Goal: Task Accomplishment & Management: Manage account settings

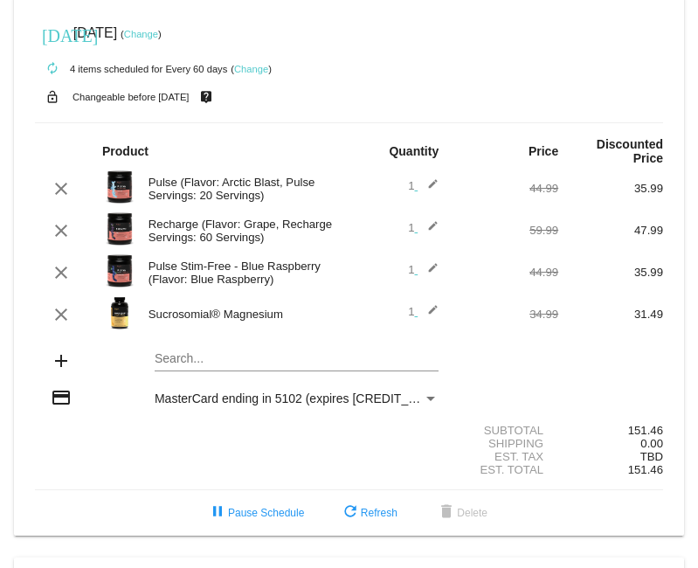
scroll to position [970, 0]
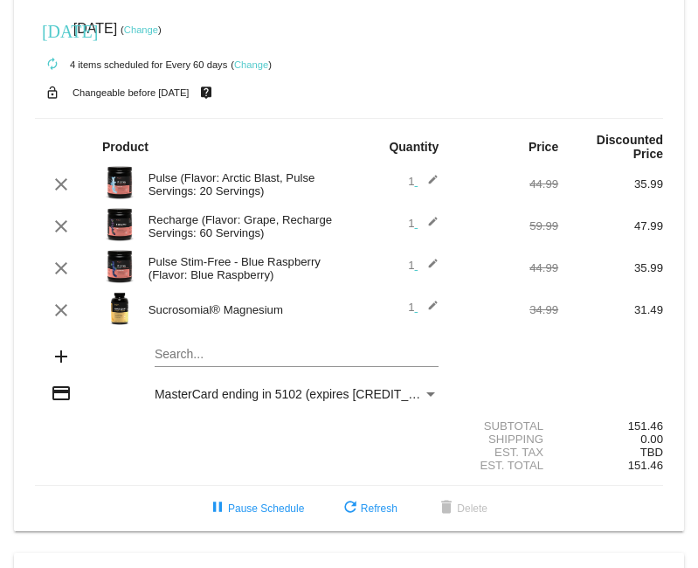
click at [428, 258] on mat-icon "edit" at bounding box center [428, 268] width 21 height 21
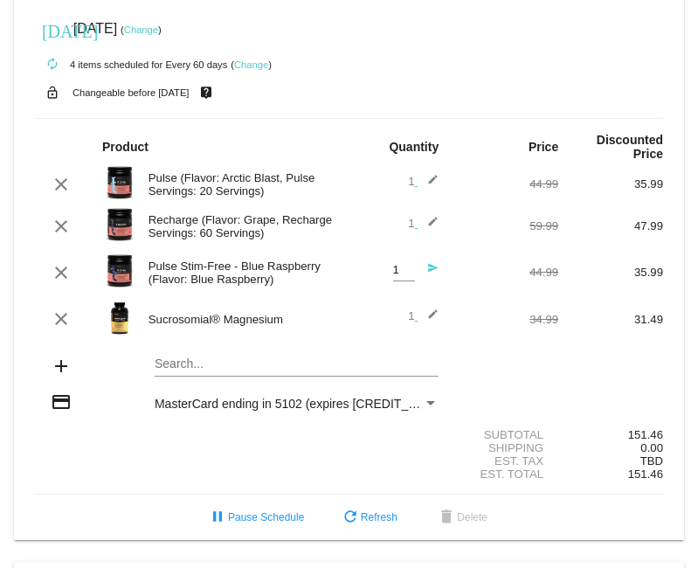
click at [409, 264] on input "1" at bounding box center [404, 270] width 22 height 13
click at [407, 264] on input "2" at bounding box center [404, 270] width 22 height 13
type input "1"
click at [408, 264] on input "1" at bounding box center [404, 270] width 22 height 13
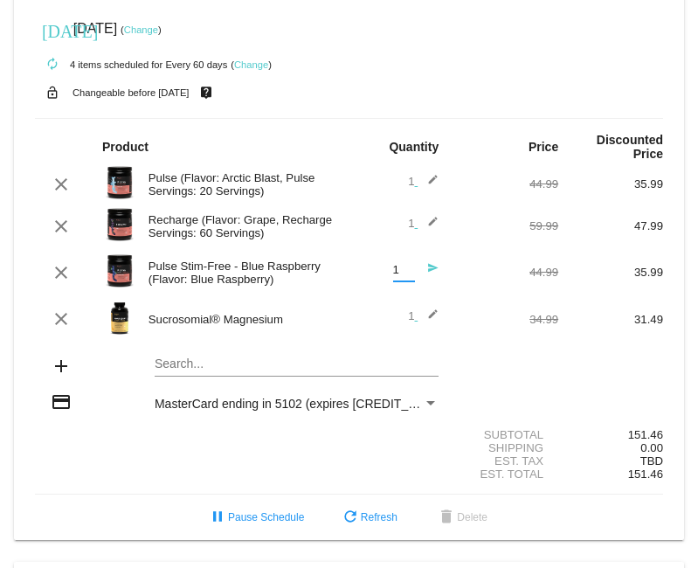
click at [408, 264] on input "1" at bounding box center [404, 270] width 22 height 13
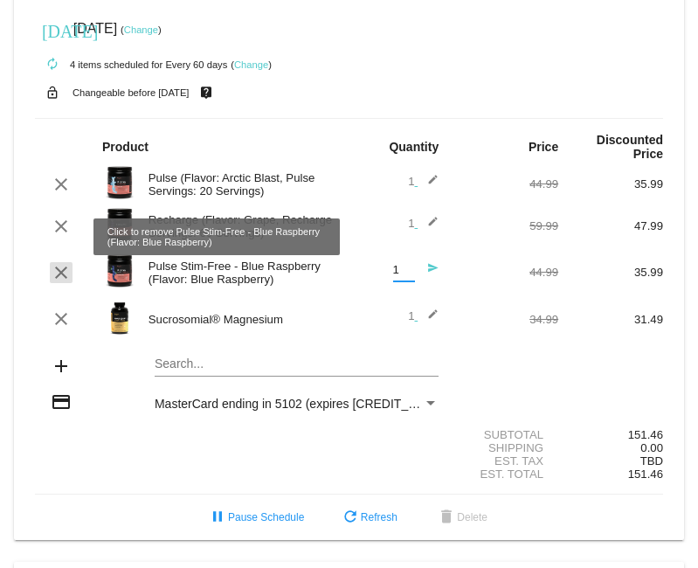
click at [59, 262] on mat-icon "clear" at bounding box center [61, 272] width 21 height 21
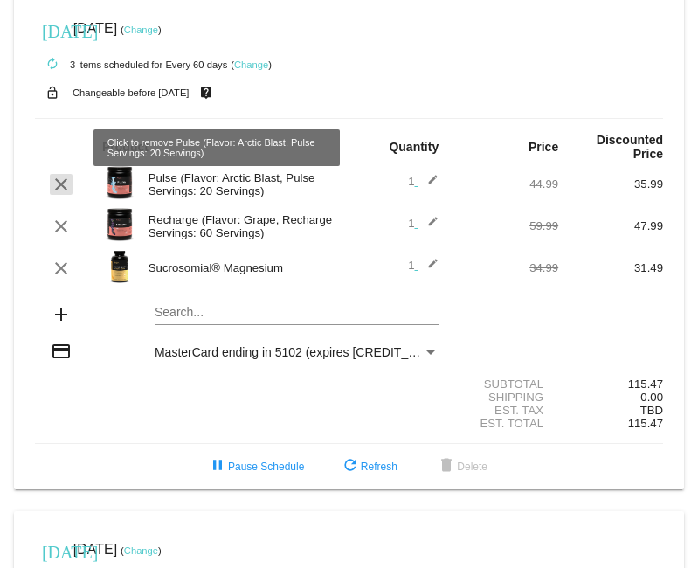
click at [61, 174] on mat-icon "clear" at bounding box center [61, 184] width 21 height 21
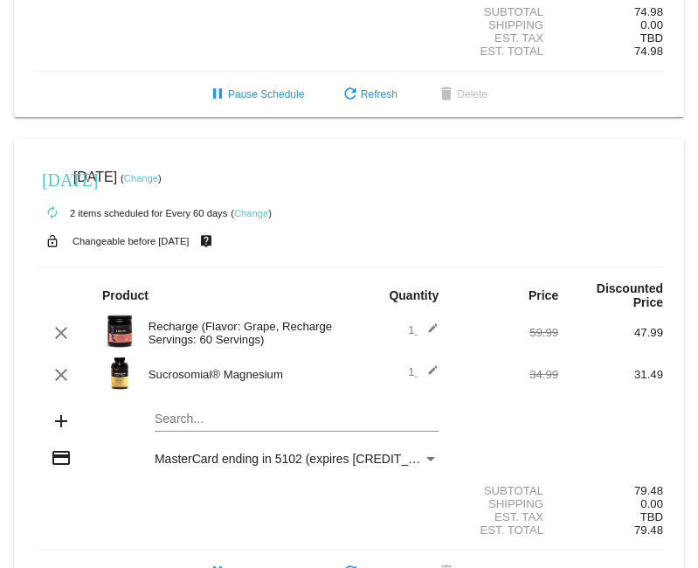
scroll to position [825, 0]
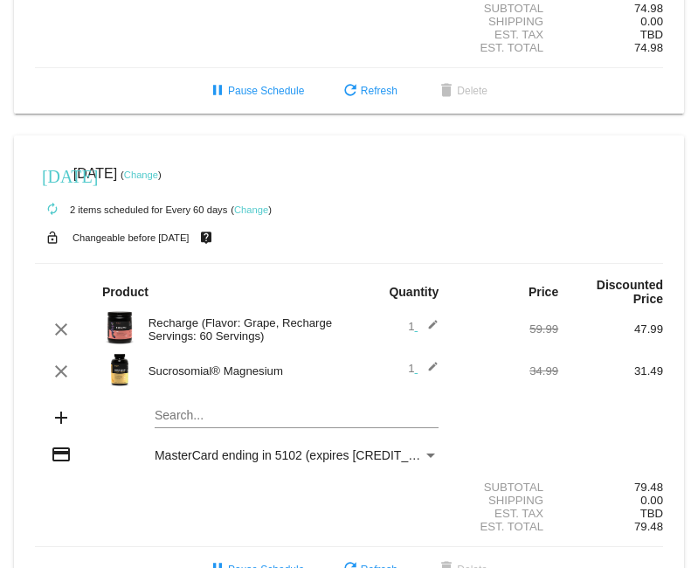
click at [57, 407] on mat-icon "add" at bounding box center [61, 417] width 21 height 21
click at [63, 407] on mat-icon "add" at bounding box center [61, 417] width 21 height 21
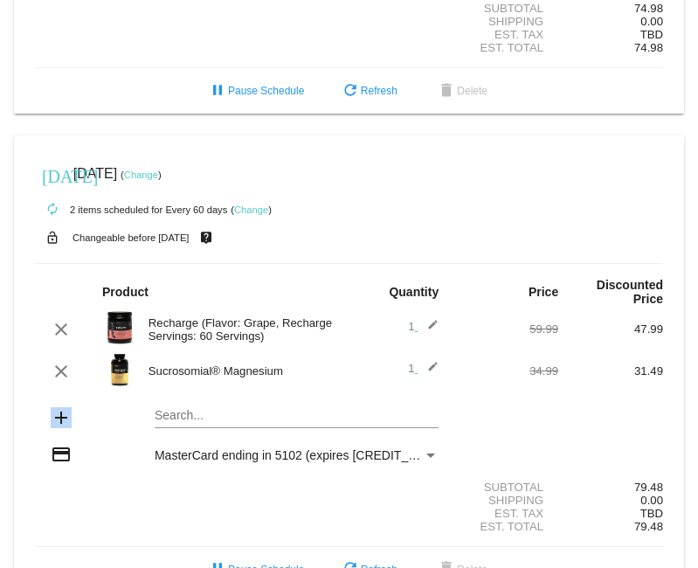
click at [63, 407] on mat-icon "add" at bounding box center [61, 417] width 21 height 21
click at [61, 407] on mat-icon "add" at bounding box center [61, 417] width 21 height 21
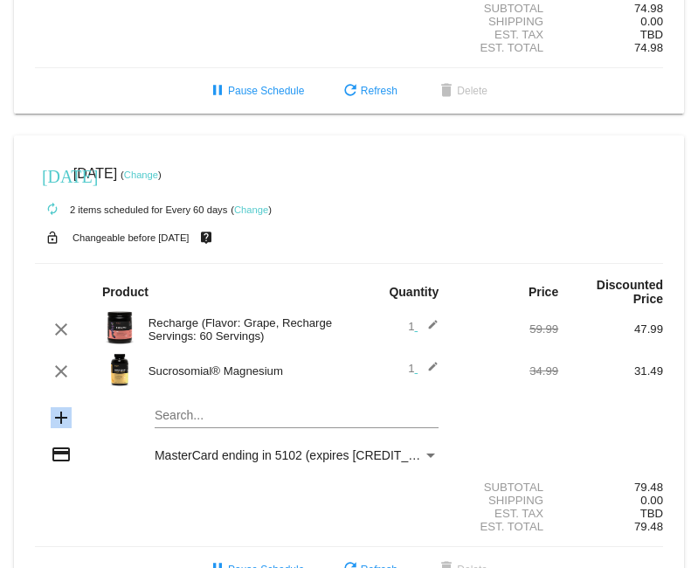
click at [61, 407] on mat-icon "add" at bounding box center [61, 417] width 21 height 21
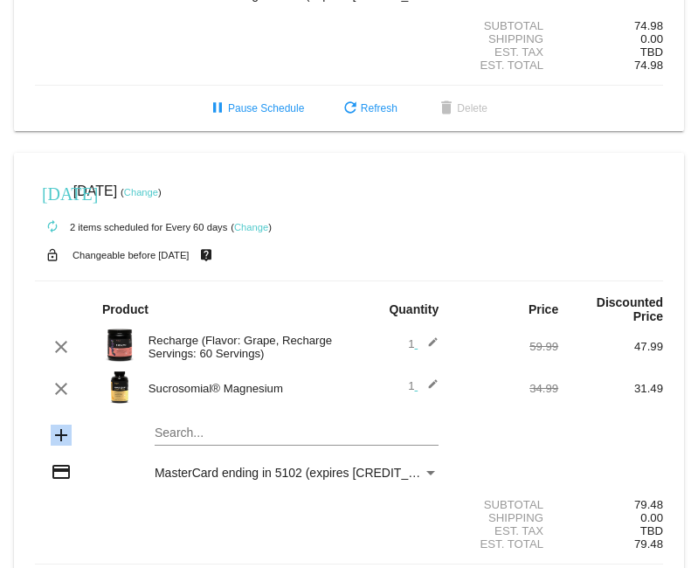
scroll to position [817, 0]
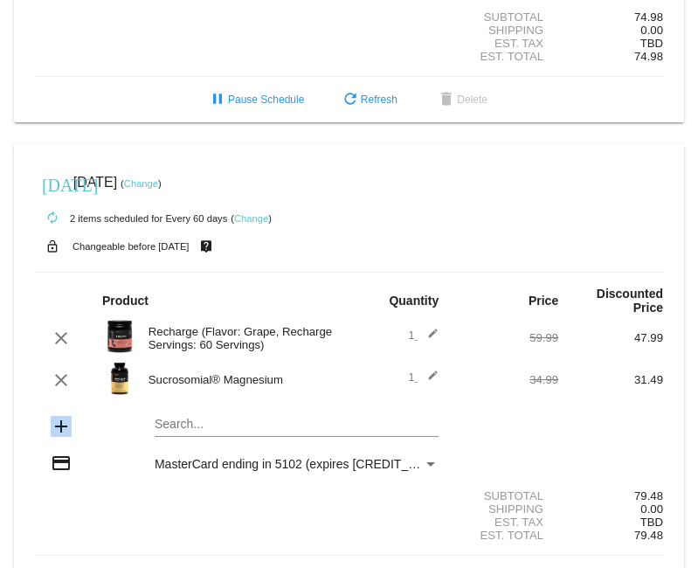
click at [56, 416] on mat-icon "add" at bounding box center [61, 426] width 21 height 21
click at [172, 391] on mat-card "[DATE] [DATE] ( Change ) autorenew 2 items scheduled for Every 60 days ( Change…" at bounding box center [349, 372] width 670 height 457
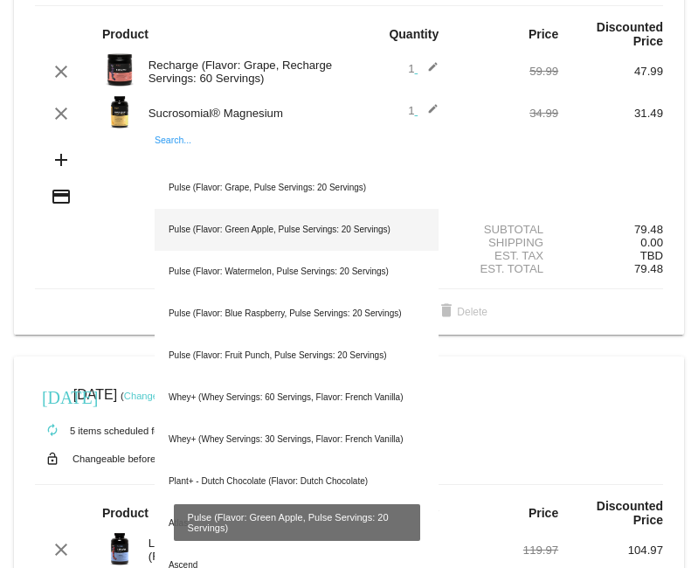
scroll to position [1087, 0]
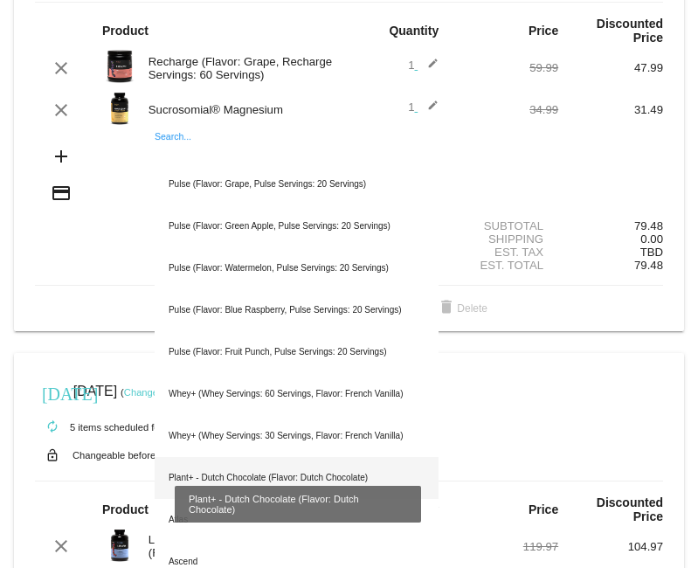
click at [204, 457] on div "Plant+ - Dutch Chocolate (Flavor: Dutch Chocolate)" at bounding box center [297, 478] width 284 height 42
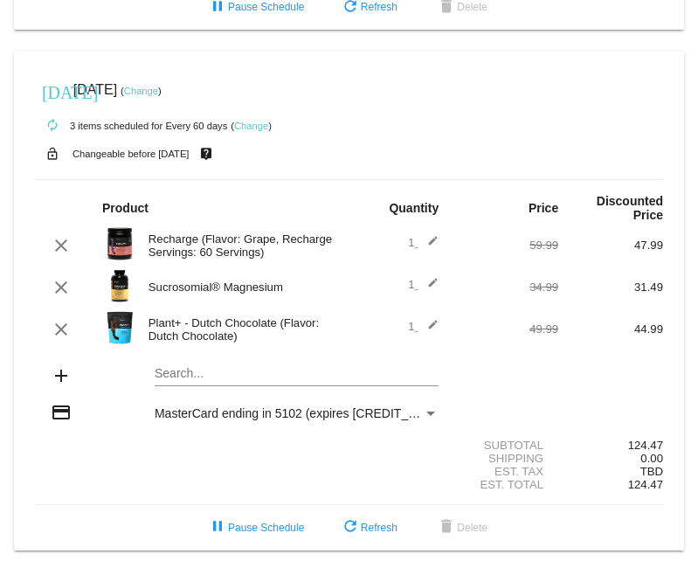
scroll to position [911, 0]
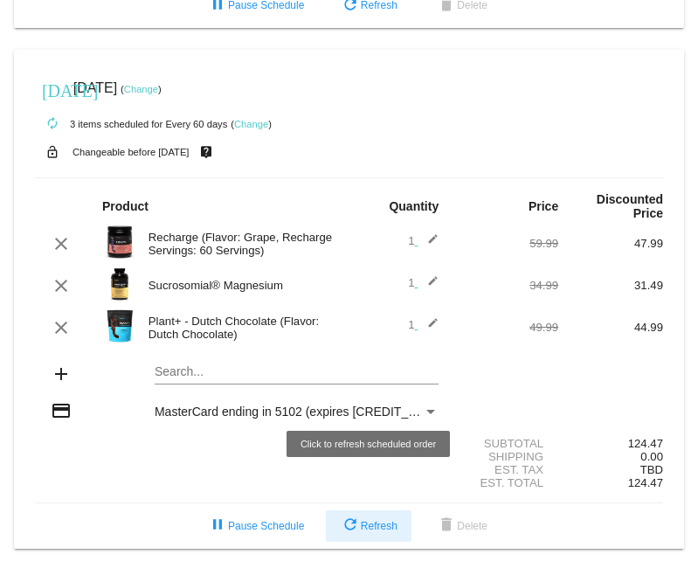
click at [360, 520] on span "refresh Refresh" at bounding box center [369, 526] width 58 height 12
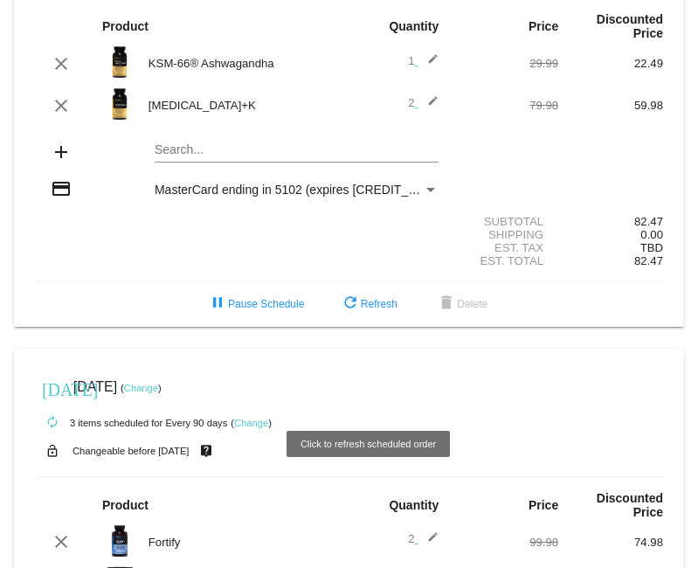
scroll to position [127, 0]
